Goal: Information Seeking & Learning: Learn about a topic

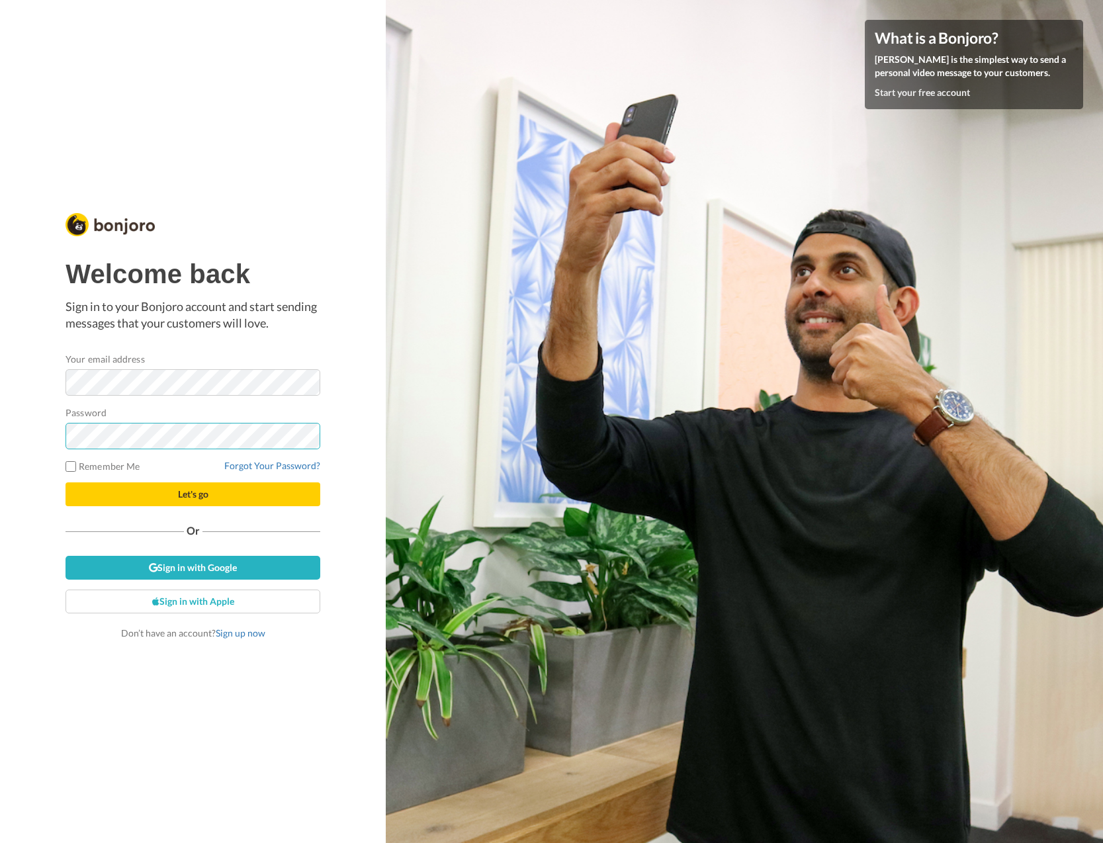
click at [65, 482] on button "Let's go" at bounding box center [192, 494] width 255 height 24
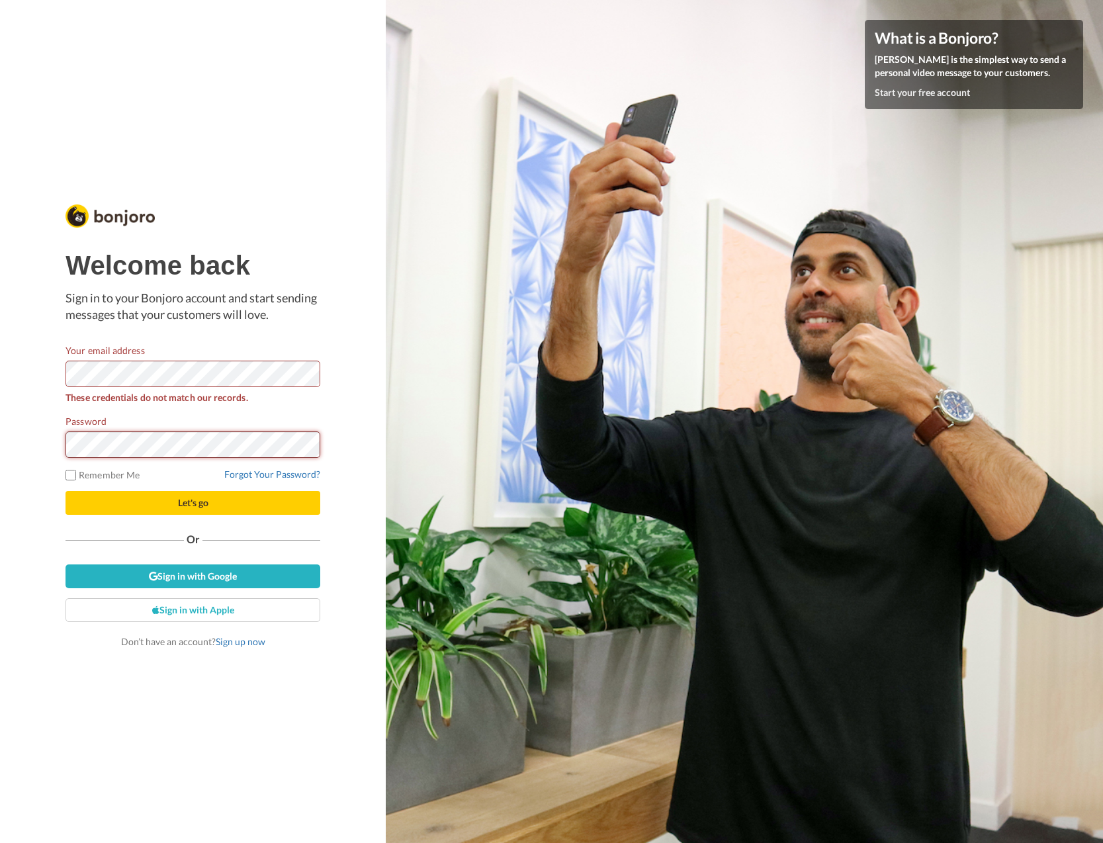
click at [65, 491] on button "Let's go" at bounding box center [192, 503] width 255 height 24
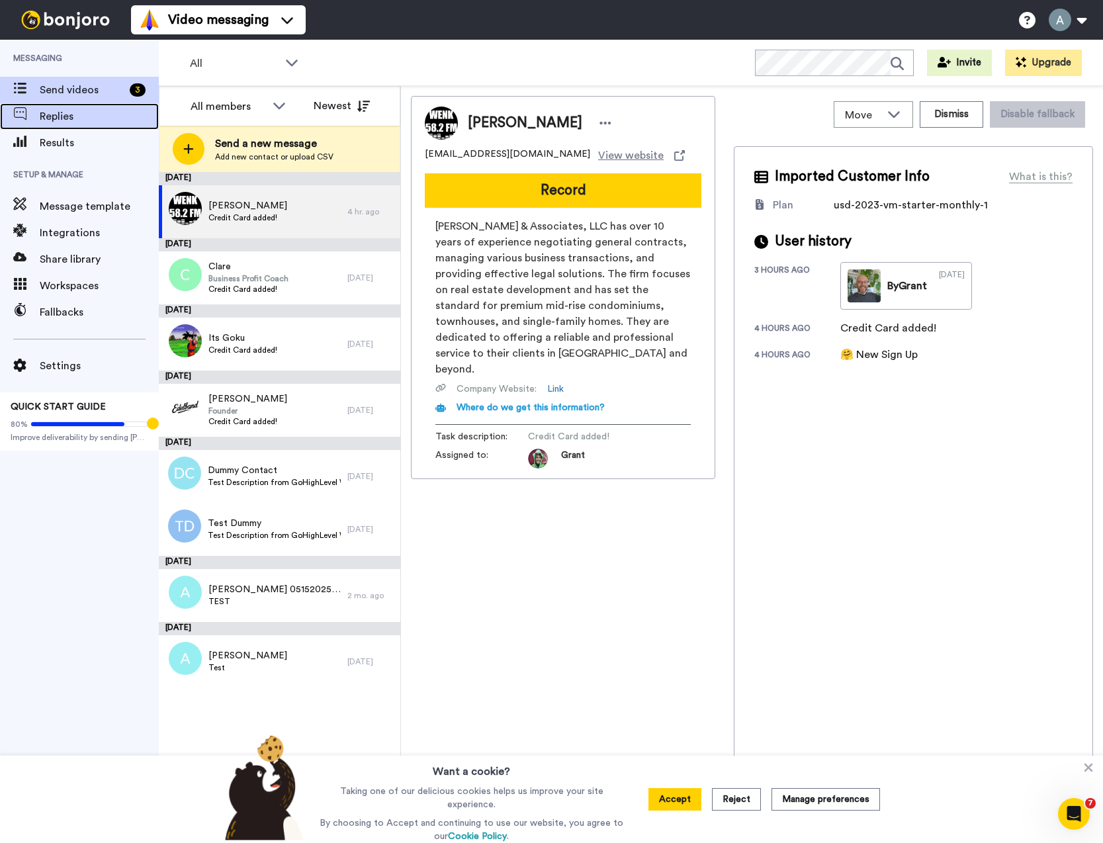
click at [69, 118] on span "Replies" at bounding box center [99, 116] width 119 height 16
click at [66, 132] on div "Results" at bounding box center [79, 143] width 159 height 26
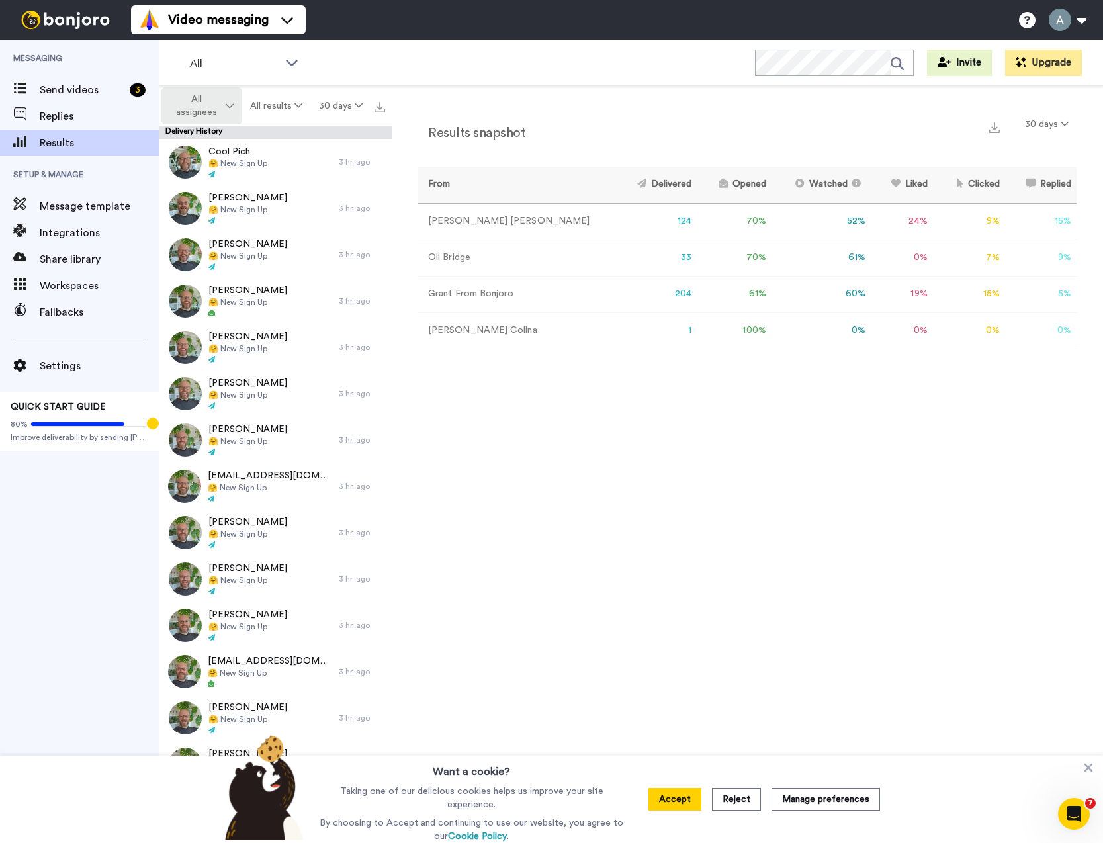
click at [198, 112] on span "All assignees" at bounding box center [196, 106] width 54 height 26
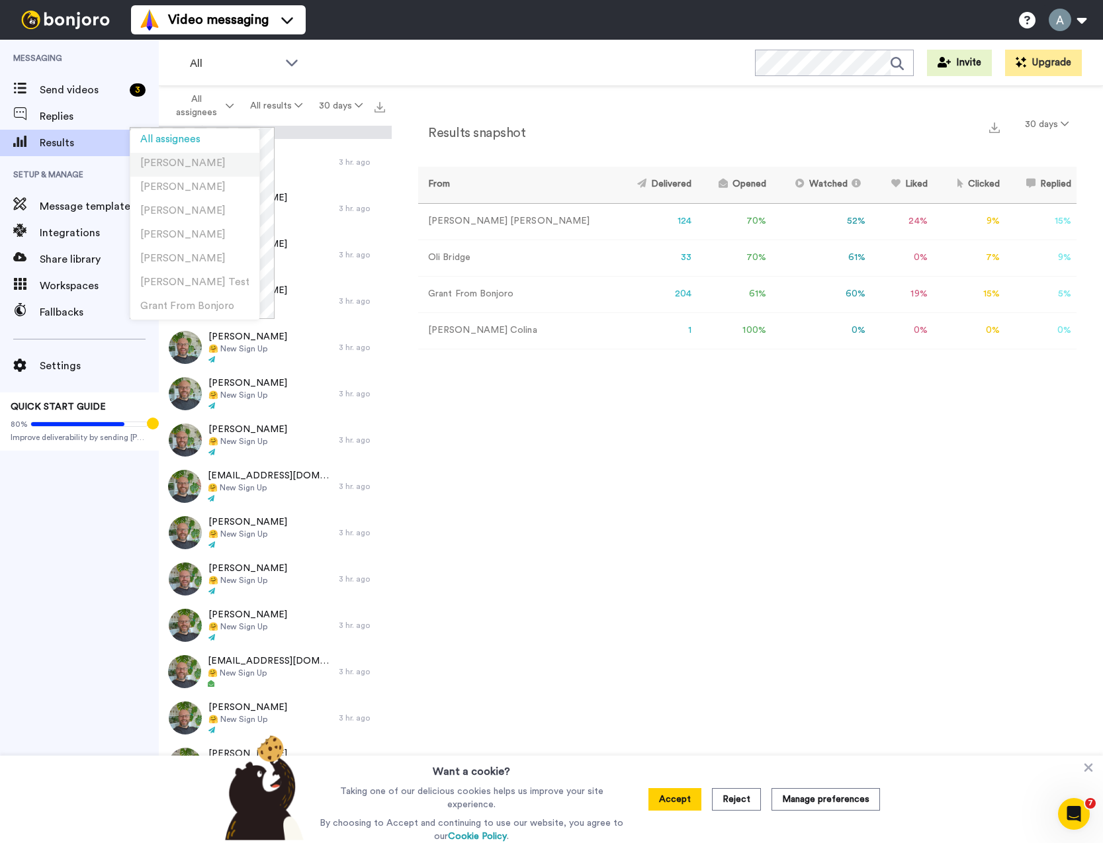
click at [201, 167] on li "[PERSON_NAME]" at bounding box center [194, 165] width 129 height 24
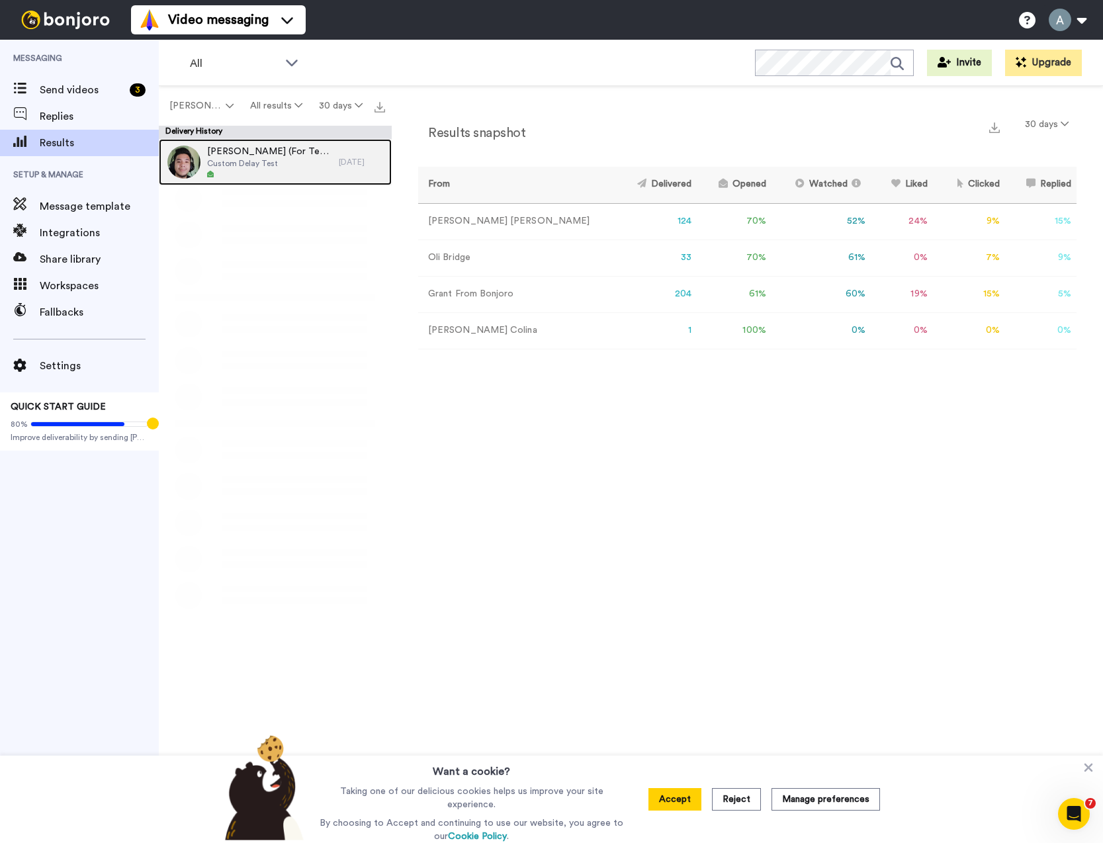
click at [217, 158] on span "Custom Delay Test" at bounding box center [269, 163] width 125 height 11
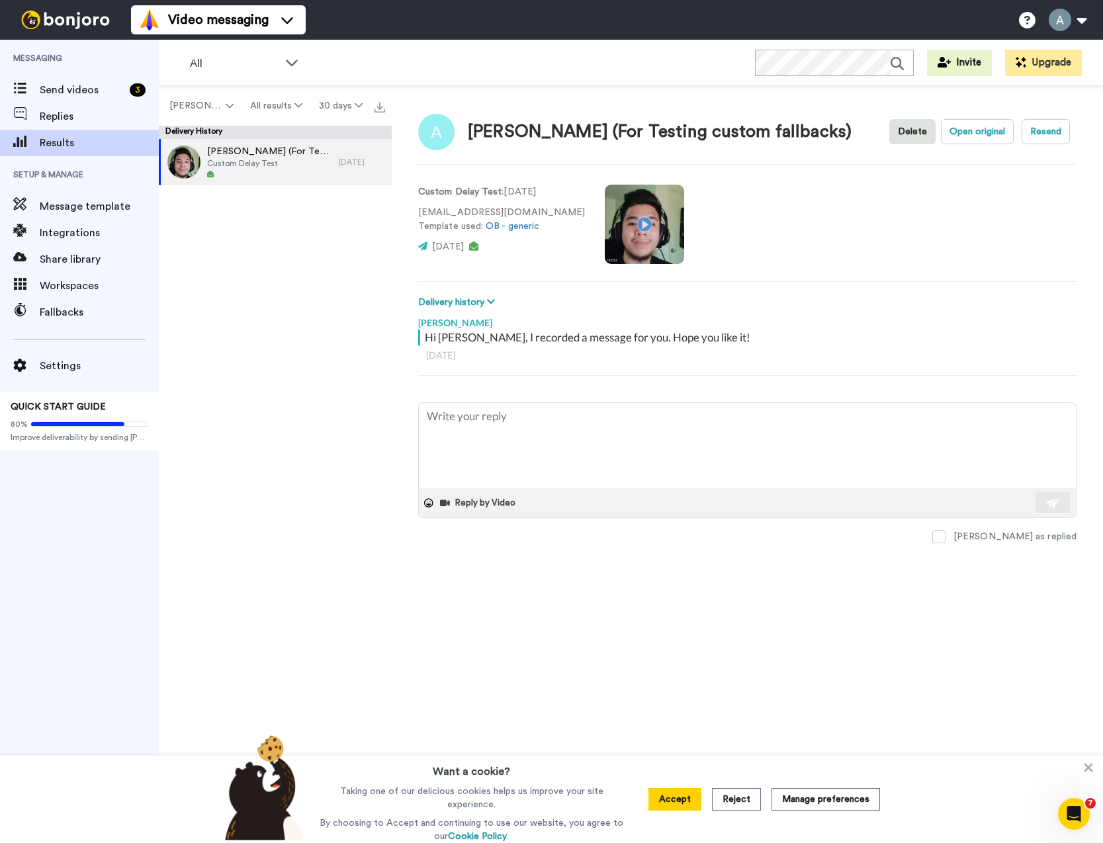
click at [624, 218] on video at bounding box center [644, 224] width 79 height 79
click at [630, 224] on video at bounding box center [644, 224] width 79 height 79
click at [95, 267] on span "Share library" at bounding box center [99, 259] width 119 height 16
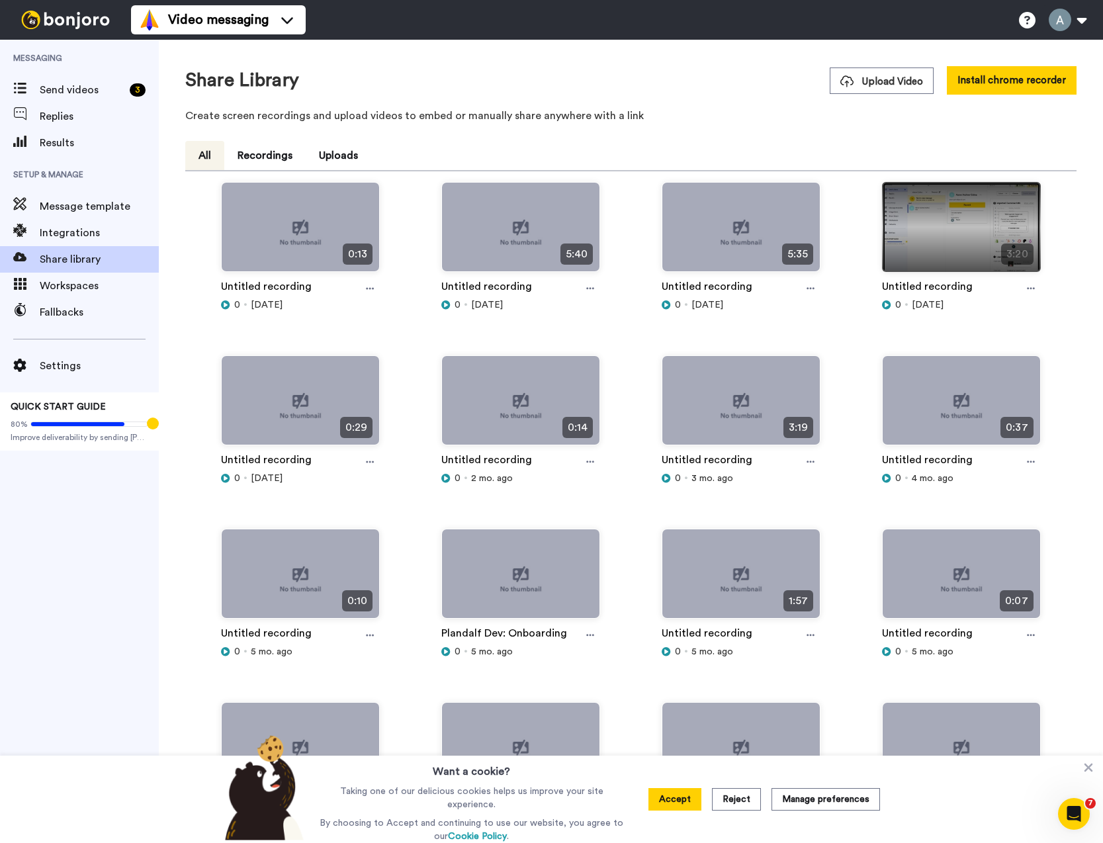
click at [937, 217] on img at bounding box center [960, 233] width 157 height 100
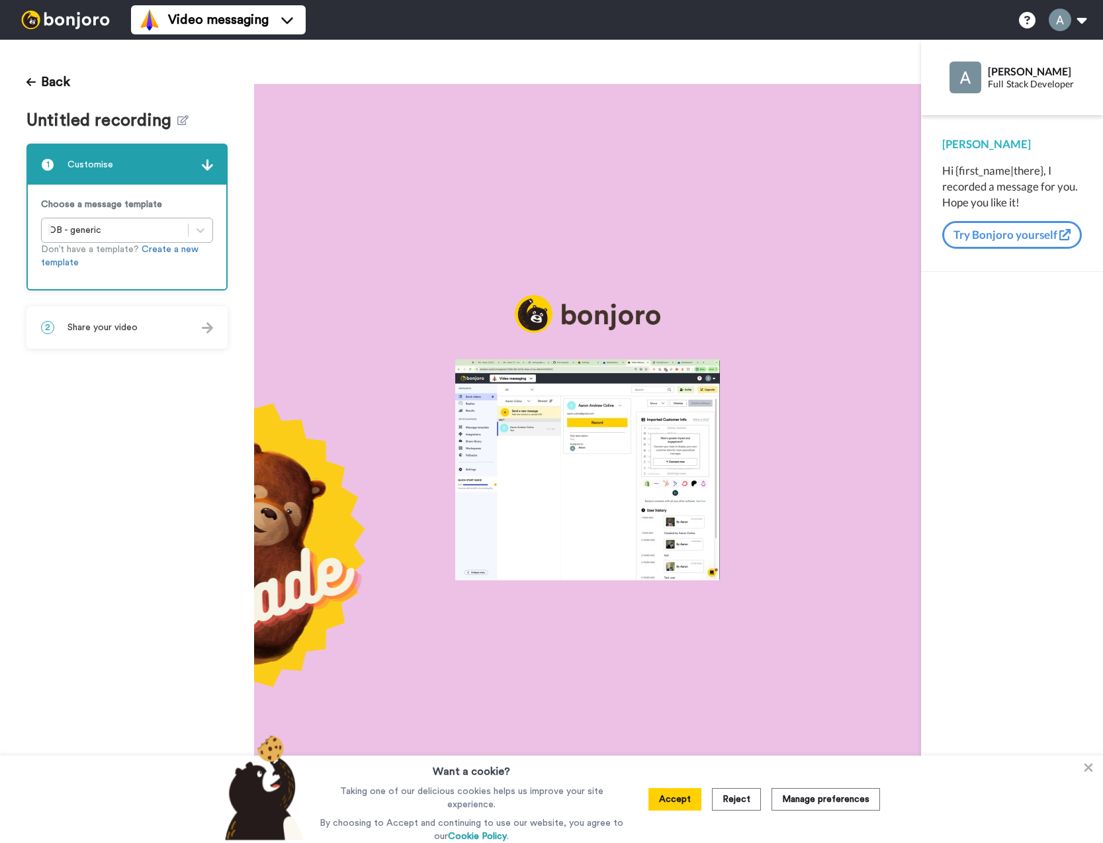
click at [187, 334] on div "2 Share your video" at bounding box center [127, 328] width 198 height 40
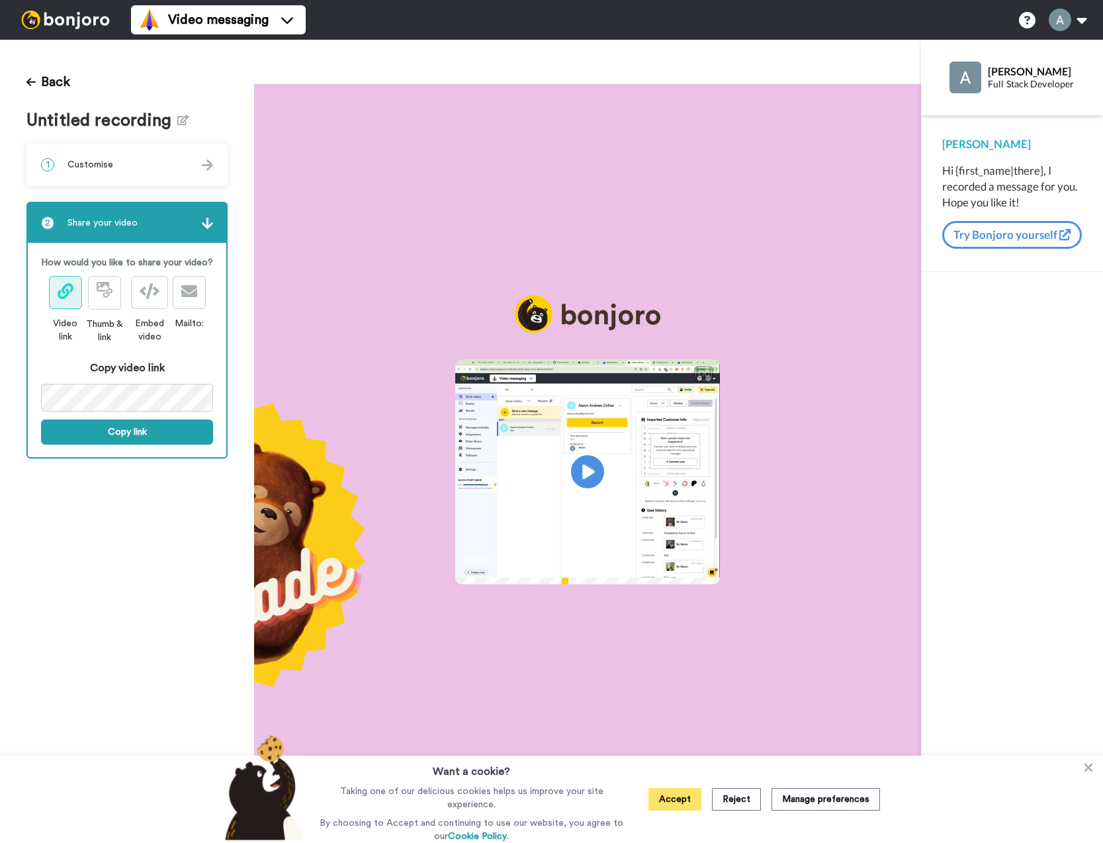
click at [683, 803] on button "Accept" at bounding box center [674, 799] width 53 height 22
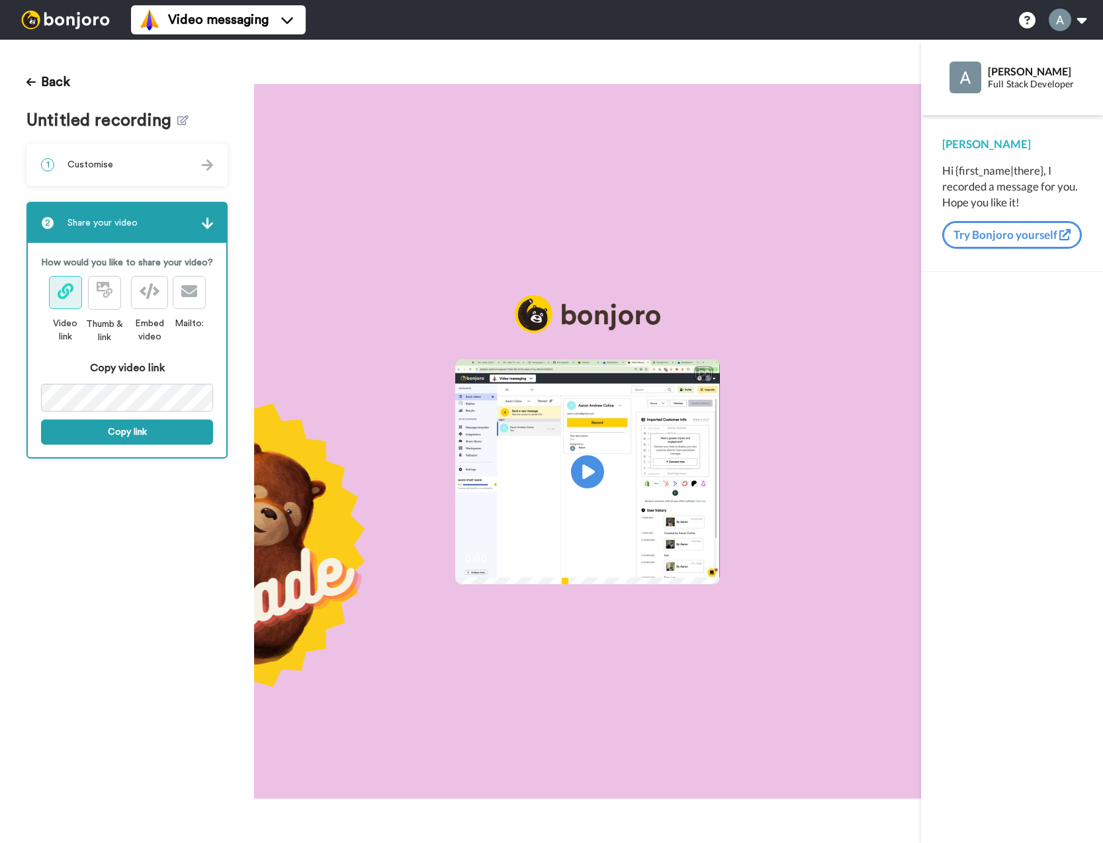
click at [624, 466] on video at bounding box center [587, 469] width 265 height 221
click at [24, 85] on div "Back Untitled recording 1 Customise Choose a message template OB - generic Don’…" at bounding box center [127, 441] width 254 height 803
click at [28, 83] on icon at bounding box center [30, 82] width 9 height 8
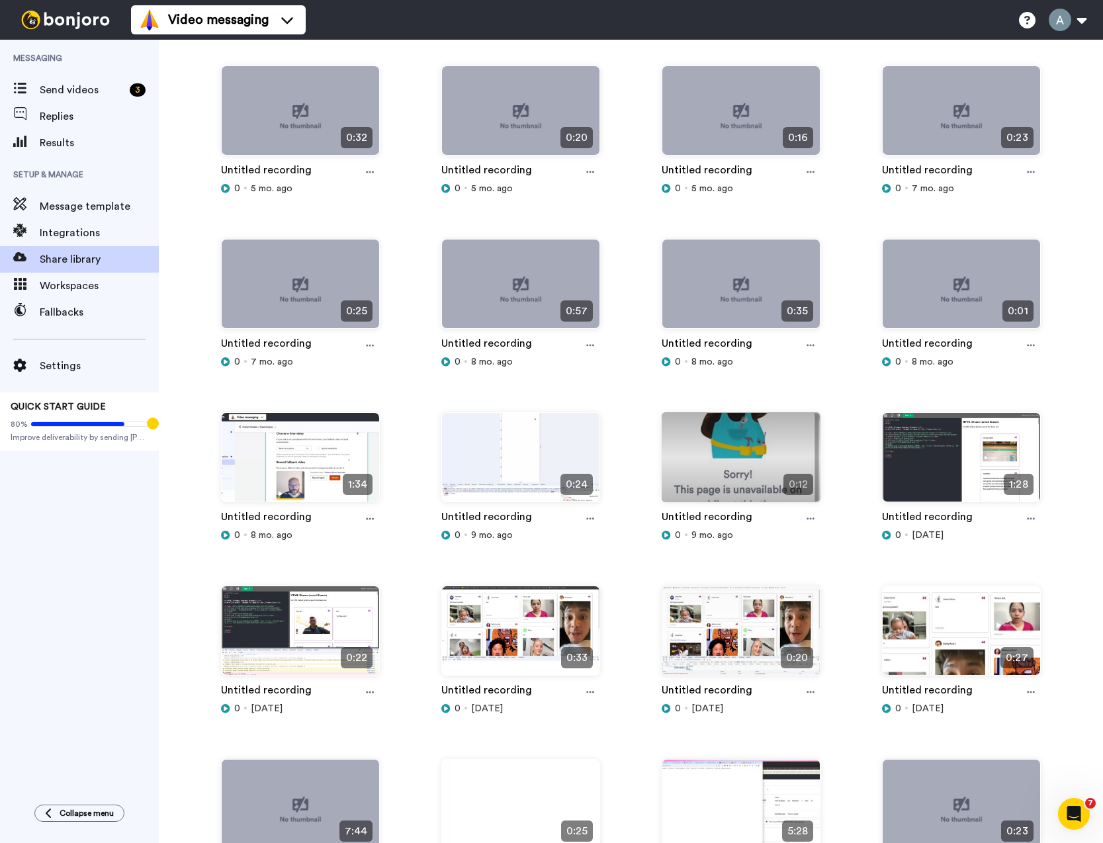
scroll to position [677, 0]
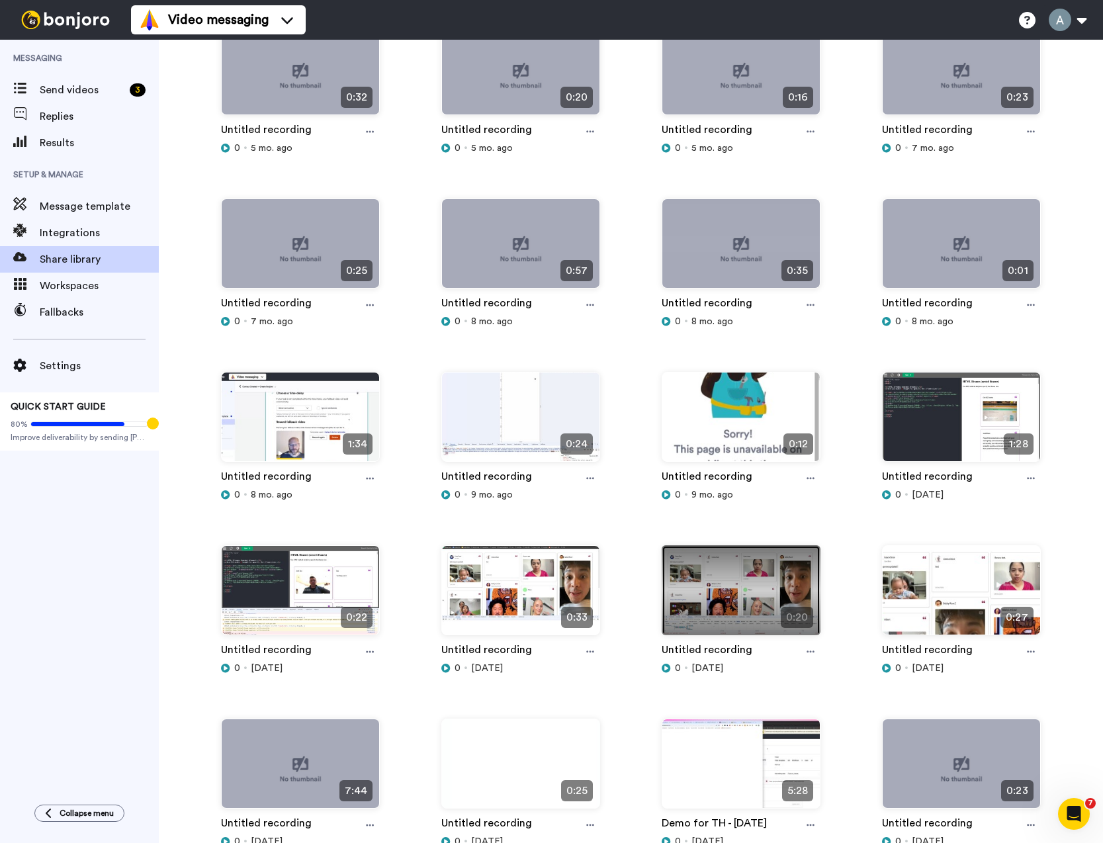
click at [708, 584] on img at bounding box center [740, 596] width 157 height 100
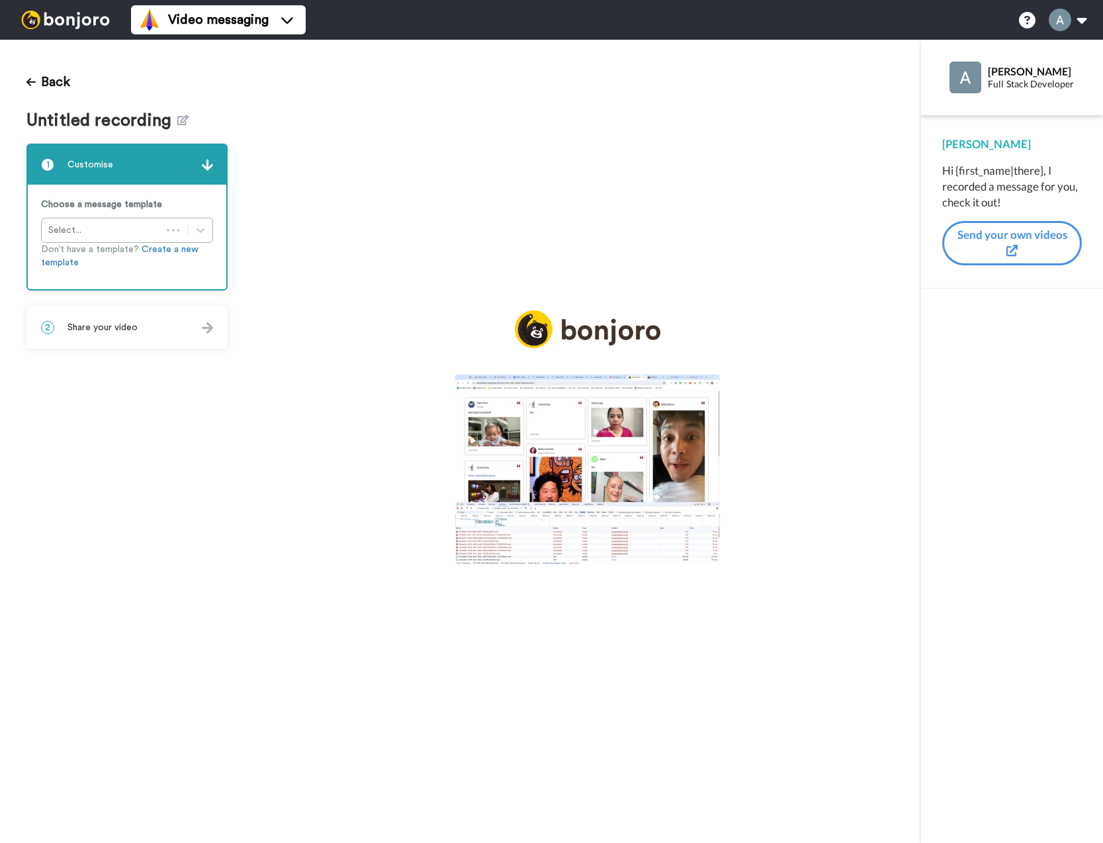
click at [583, 456] on img at bounding box center [587, 469] width 265 height 190
click at [607, 453] on video at bounding box center [587, 469] width 265 height 190
